Goal: Find specific page/section: Find specific page/section

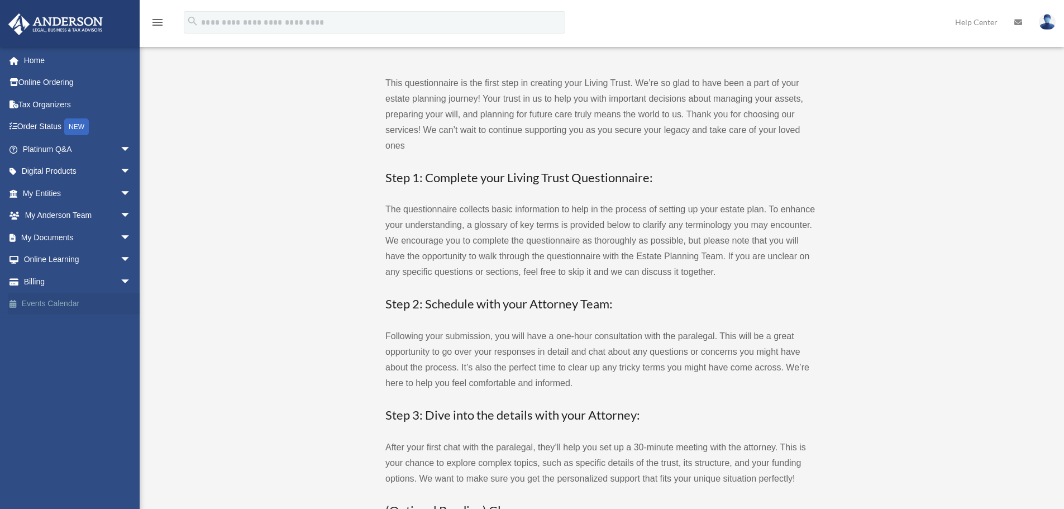
click at [58, 306] on link "Events Calendar" at bounding box center [78, 304] width 140 height 22
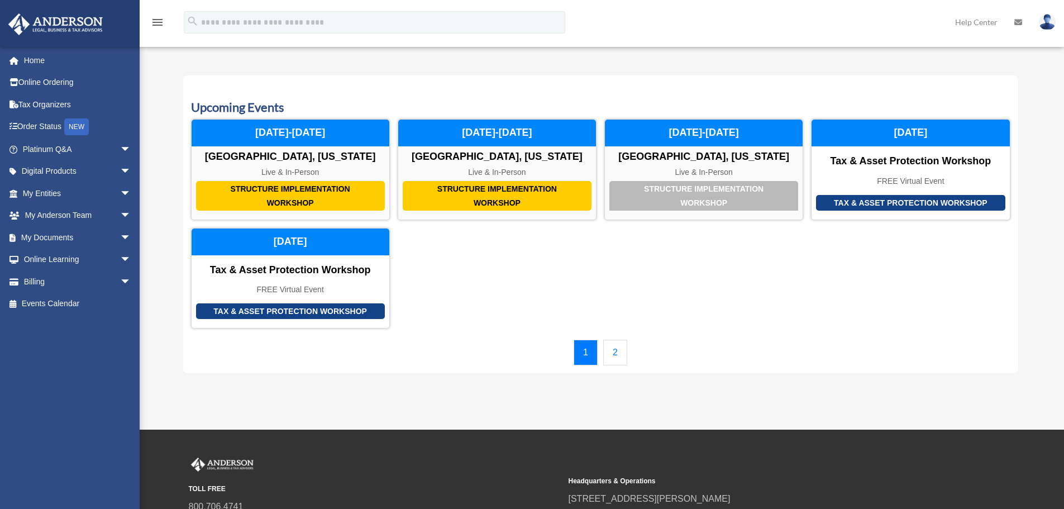
click at [622, 357] on link "2" at bounding box center [615, 353] width 24 height 26
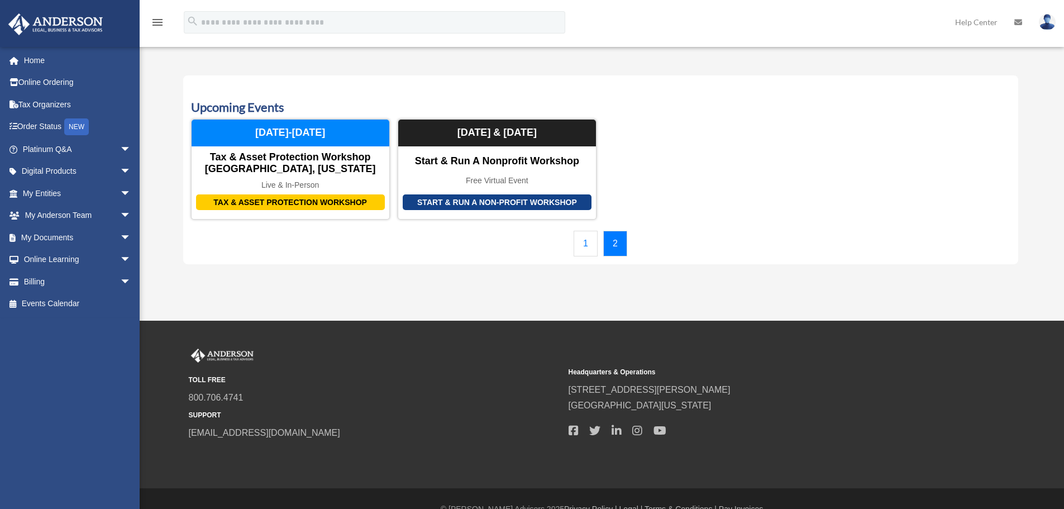
click at [587, 244] on link "1" at bounding box center [586, 244] width 24 height 26
